Goal: Complete application form: Complete application form

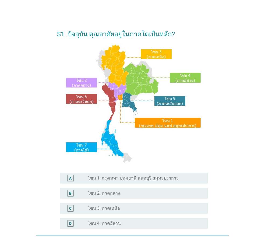
scroll to position [54, 0]
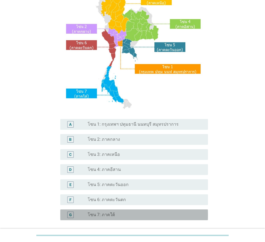
click at [121, 213] on div "radio_button_unchecked โซน 7: ภาคใต้" at bounding box center [144, 214] width 112 height 5
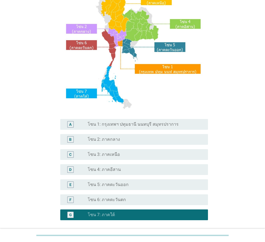
scroll to position [101, 0]
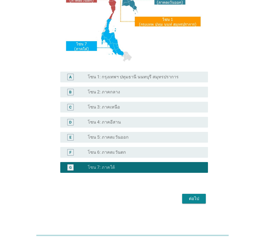
click at [196, 200] on div "ต่อไป" at bounding box center [193, 198] width 15 height 6
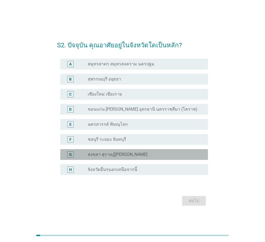
click at [146, 152] on label "สงขลา สุราษฎ์[PERSON_NAME]" at bounding box center [118, 154] width 60 height 5
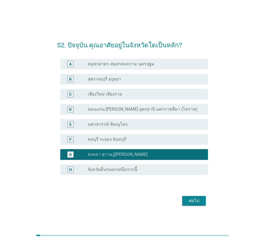
click at [199, 200] on div "ต่อไป" at bounding box center [193, 200] width 15 height 6
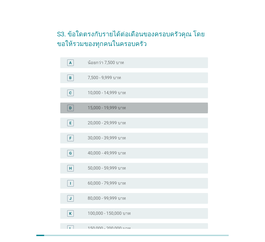
click at [129, 108] on div "radio_button_unchecked 15,000 - 19,999 บาท" at bounding box center [144, 107] width 112 height 5
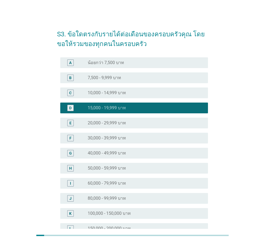
scroll to position [76, 0]
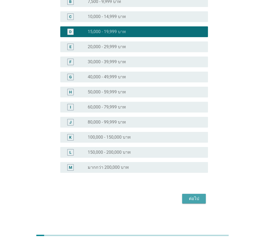
click at [197, 196] on div "ต่อไป" at bounding box center [193, 198] width 15 height 6
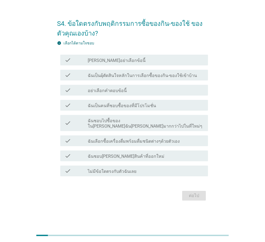
scroll to position [0, 0]
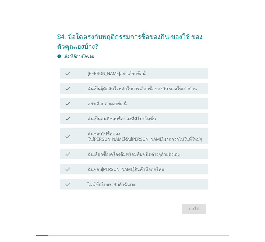
click at [128, 91] on label "ฉันเป็นผุ้ตัดสินใจหลักในการเลือกซื้อของกิน-ของใช้เข้าบ้าน" at bounding box center [142, 88] width 109 height 5
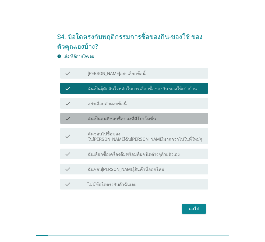
click at [134, 122] on label "ฉันเป็นคนที่ชอบซื้อของที่มีโปรโมชั่น" at bounding box center [122, 118] width 68 height 5
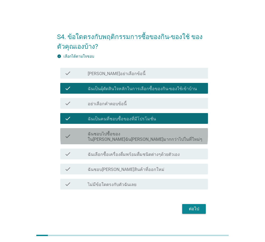
click at [139, 139] on label "ฉันชอบไปซื้อของใน[PERSON_NAME]ฉัน[PERSON_NAME]มากกว่าไปในที่ใหม่ๆ" at bounding box center [146, 136] width 116 height 11
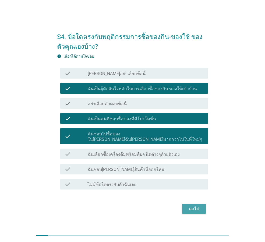
click at [196, 208] on div "ต่อไป" at bounding box center [193, 209] width 15 height 6
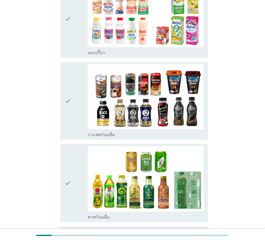
scroll to position [268, 0]
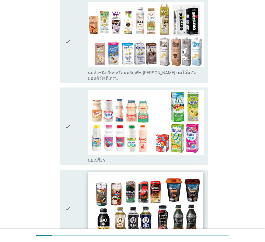
click at [161, 193] on img at bounding box center [145, 204] width 115 height 65
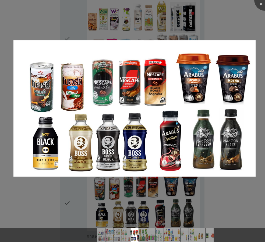
scroll to position [349, 0]
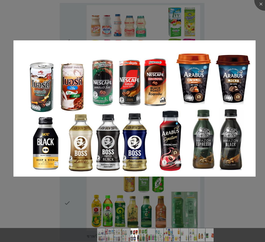
click at [243, 196] on div at bounding box center [132, 121] width 265 height 242
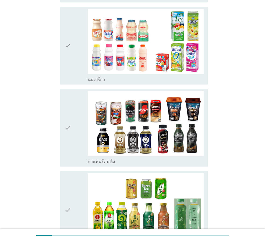
click at [74, 113] on div "check" at bounding box center [76, 127] width 23 height 73
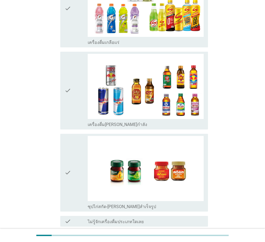
scroll to position [1075, 0]
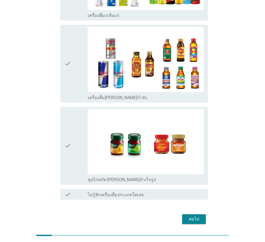
click at [190, 216] on div "ต่อไป" at bounding box center [193, 219] width 15 height 6
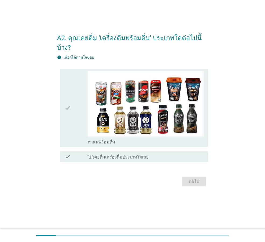
scroll to position [0, 0]
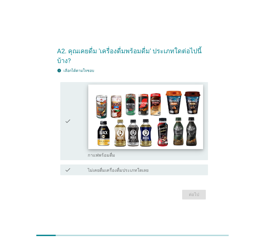
click at [143, 123] on img at bounding box center [145, 117] width 115 height 65
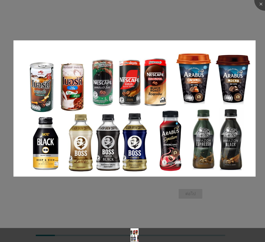
click at [73, 205] on div at bounding box center [132, 121] width 265 height 242
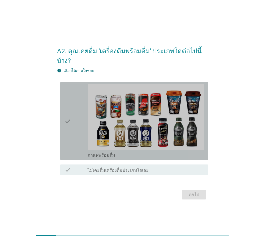
click at [72, 126] on div "check" at bounding box center [76, 120] width 23 height 73
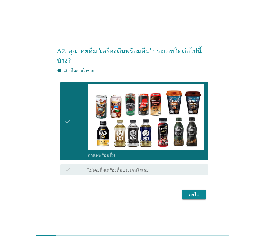
click at [120, 168] on label "ไม่เคยดื่มเครื่องดื่มประเภทใดเลย" at bounding box center [118, 170] width 61 height 5
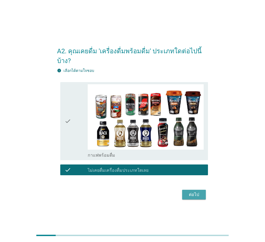
click at [191, 191] on div "ต่อไป" at bounding box center [193, 194] width 15 height 6
